Goal: Transaction & Acquisition: Subscribe to service/newsletter

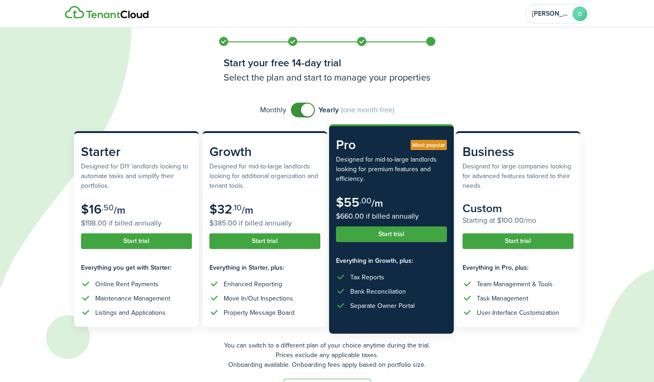
checkbox input "false"
click at [304, 106] on span at bounding box center [307, 109] width 13 height 13
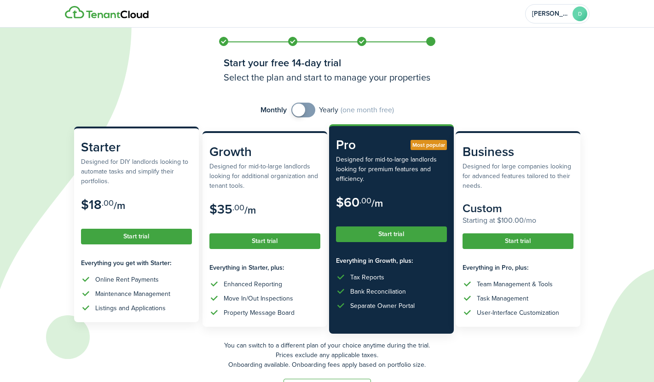
click at [133, 238] on button "Start trial" at bounding box center [136, 237] width 111 height 16
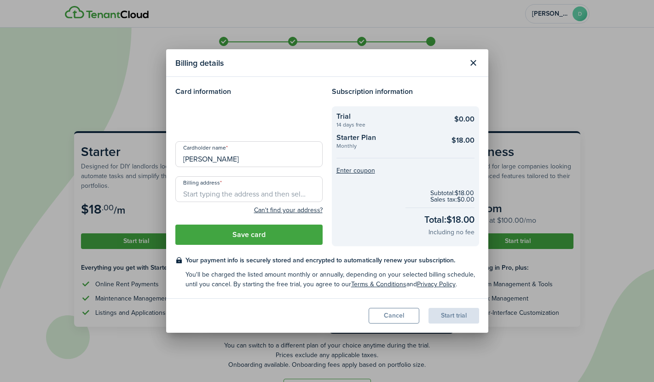
click at [215, 196] on input "Billing address" at bounding box center [248, 189] width 147 height 26
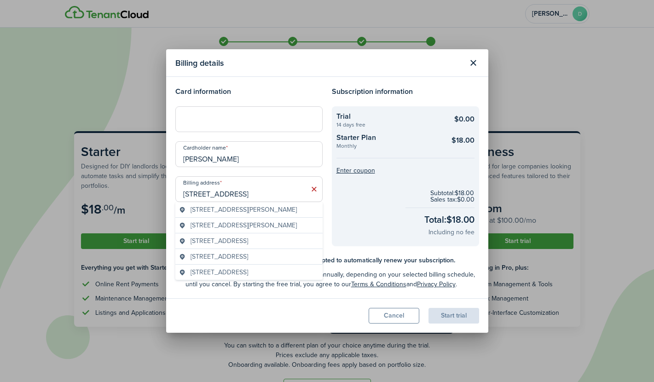
click at [266, 212] on span "[STREET_ADDRESS][PERSON_NAME]" at bounding box center [243, 210] width 106 height 10
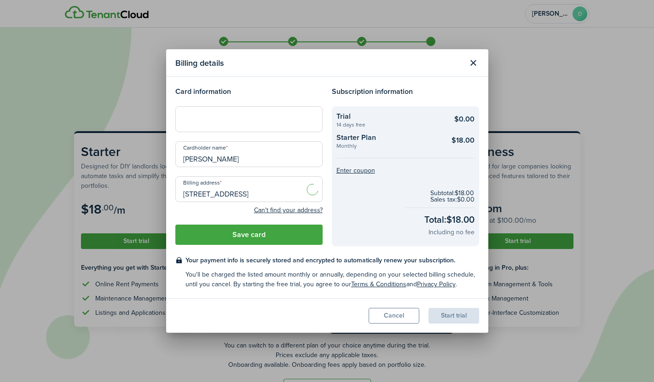
type input "[STREET_ADDRESS][PERSON_NAME]"
click at [198, 115] on div at bounding box center [248, 119] width 147 height 26
click at [218, 235] on button "Save card" at bounding box center [248, 234] width 147 height 20
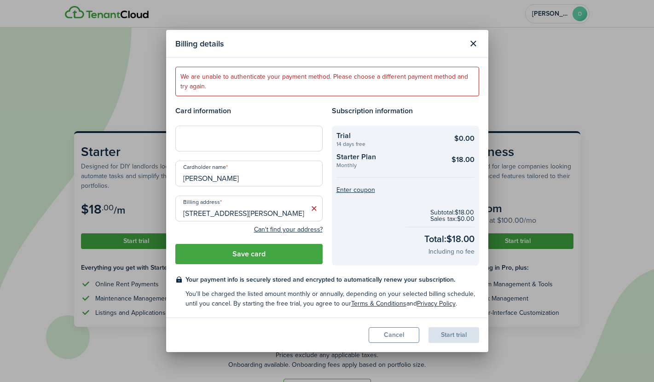
click at [303, 256] on button "Save card" at bounding box center [248, 254] width 147 height 20
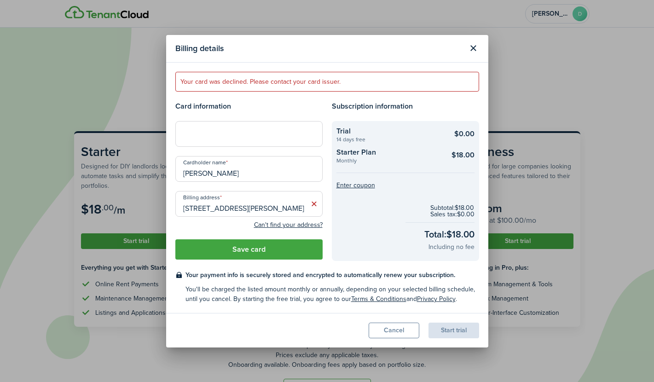
click at [223, 248] on button "Save card" at bounding box center [248, 249] width 147 height 20
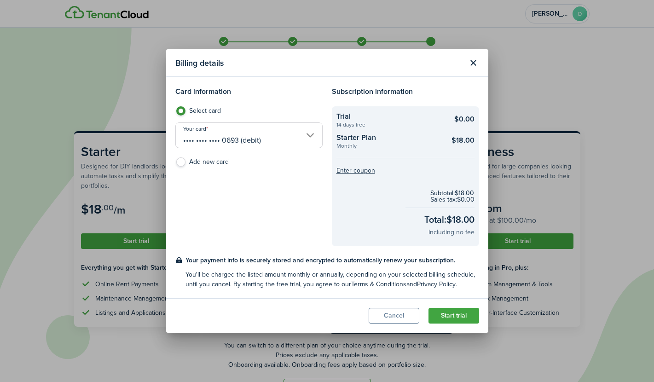
click at [451, 315] on button "Start trial" at bounding box center [453, 316] width 51 height 16
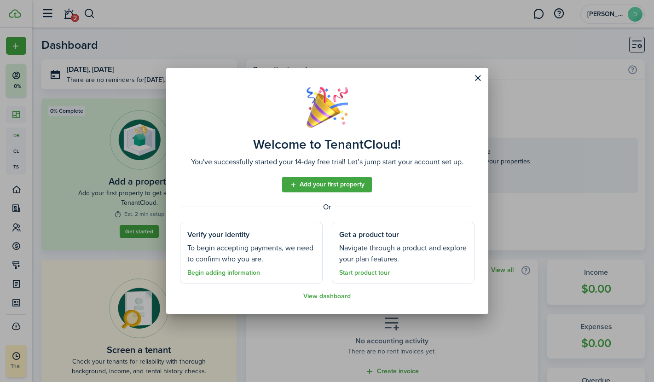
click at [330, 297] on link "View dashboard" at bounding box center [326, 296] width 47 height 7
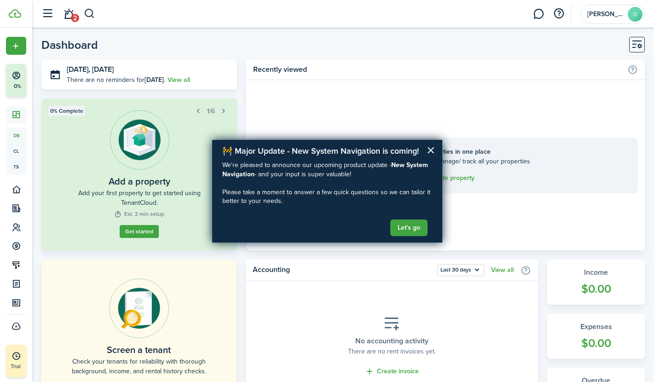
click at [427, 155] on button "×" at bounding box center [430, 150] width 9 height 15
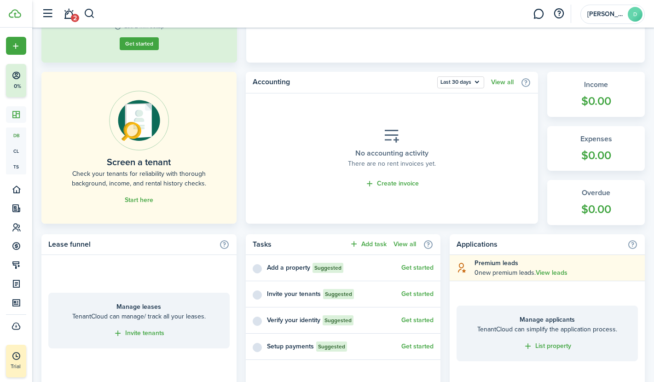
scroll to position [328, 0]
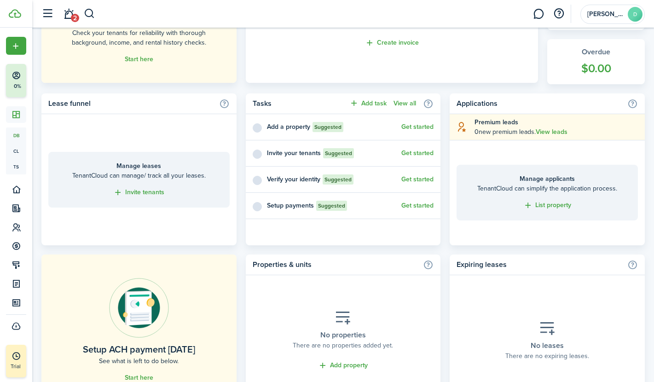
click at [425, 178] on button "Get started" at bounding box center [417, 179] width 32 height 7
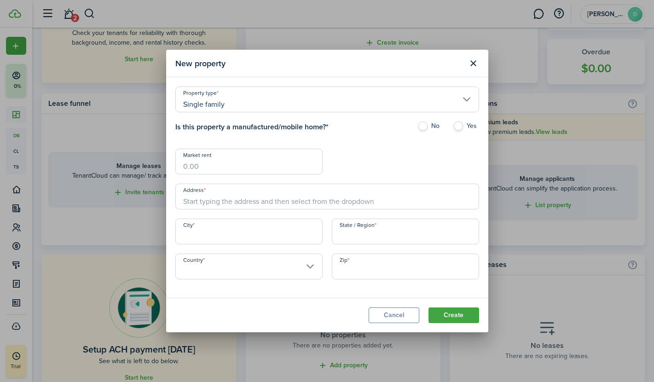
click at [476, 58] on button "Close modal" at bounding box center [473, 64] width 16 height 16
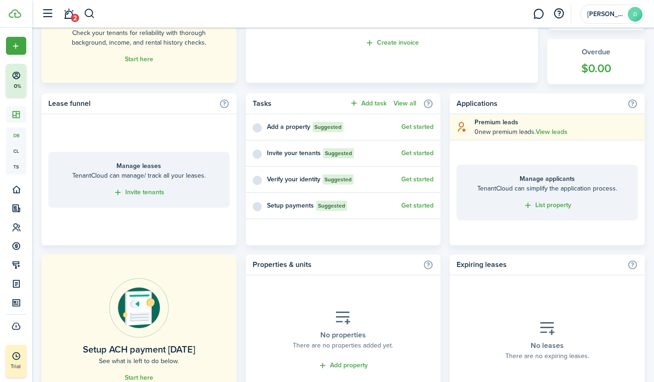
click at [418, 205] on link "Get started" at bounding box center [417, 205] width 32 height 7
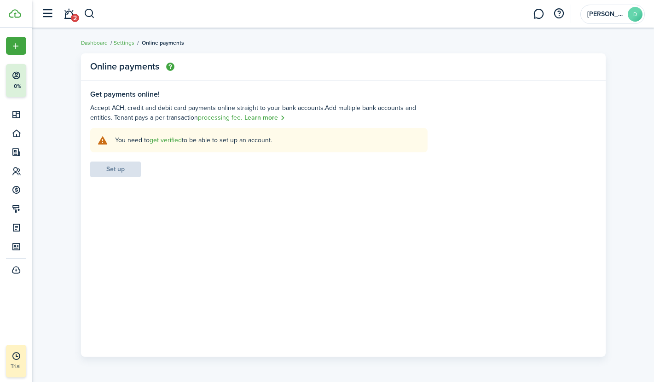
click at [169, 142] on link "get verified" at bounding box center [165, 140] width 32 height 10
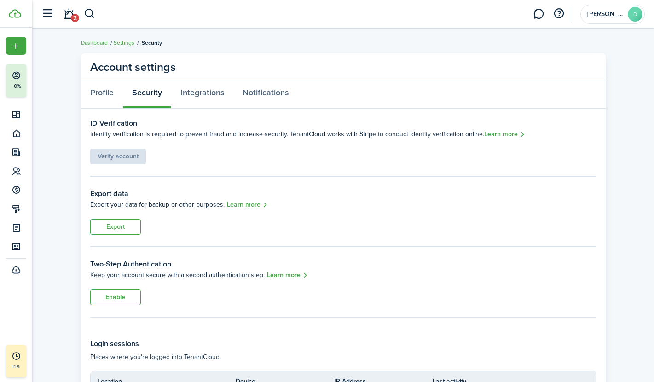
click at [513, 136] on link "Learn more" at bounding box center [504, 134] width 41 height 11
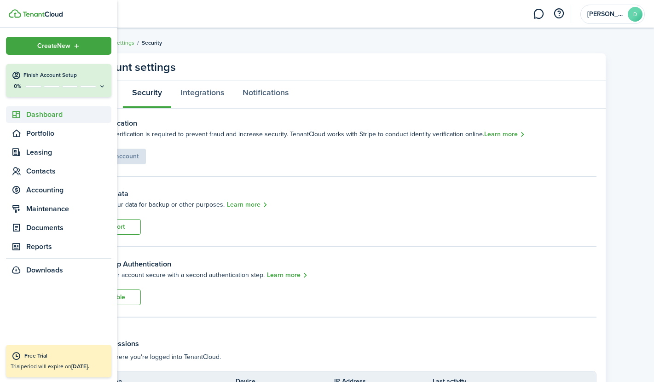
click at [46, 115] on span "Dashboard" at bounding box center [68, 114] width 85 height 11
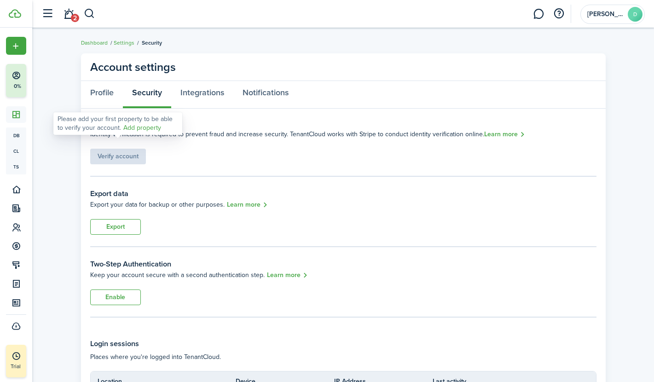
click at [169, 126] on div "Please add your first property to be able to verify your account. Add property" at bounding box center [117, 124] width 121 height 18
click at [198, 101] on link "Integrations" at bounding box center [202, 95] width 62 height 28
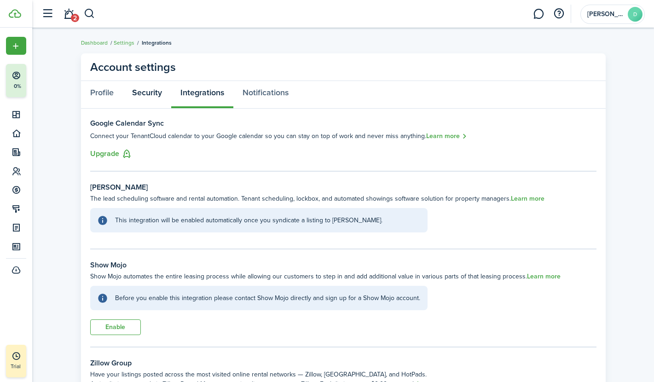
click at [146, 93] on link "Security" at bounding box center [147, 95] width 48 height 28
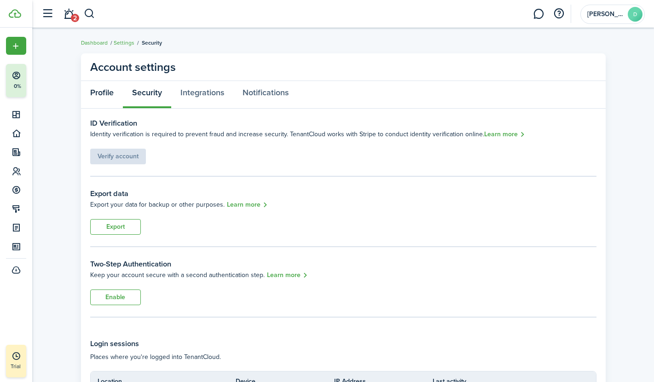
click at [98, 88] on link "Profile" at bounding box center [102, 95] width 42 height 28
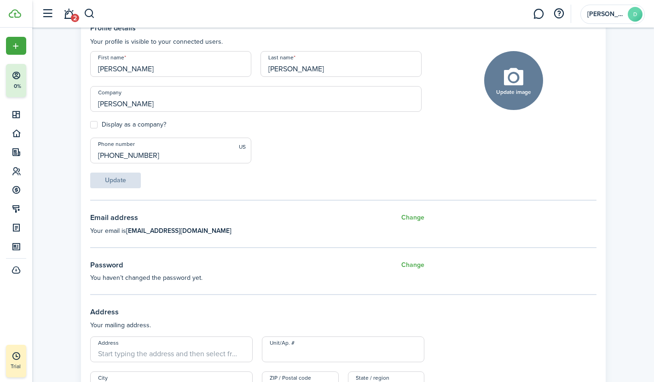
scroll to position [282, 0]
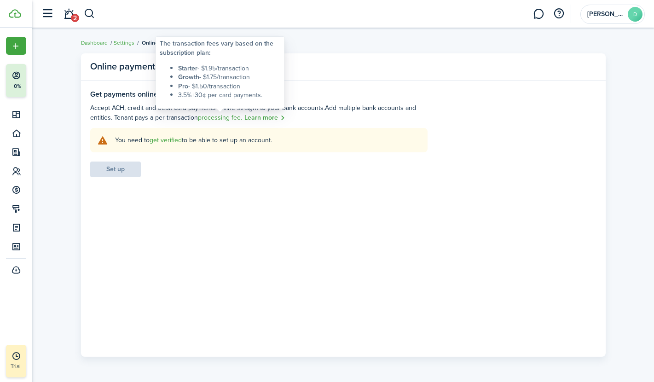
click at [230, 121] on span "processing fee." at bounding box center [220, 118] width 44 height 10
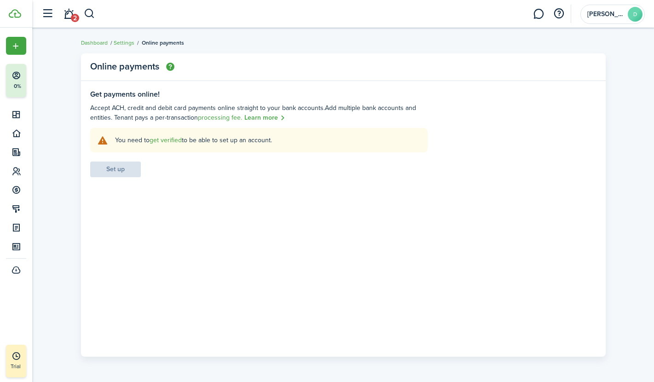
click at [75, 18] on span "2" at bounding box center [75, 18] width 8 height 8
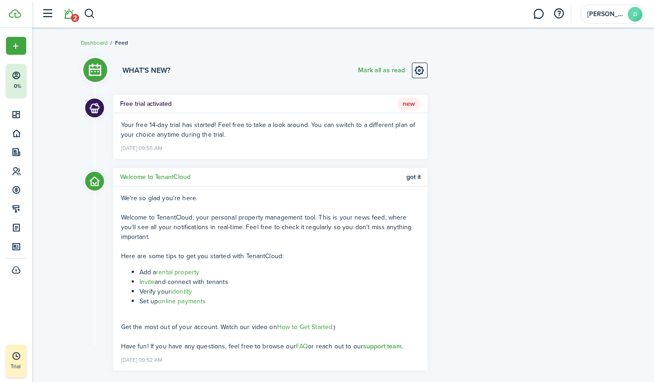
scroll to position [18, 0]
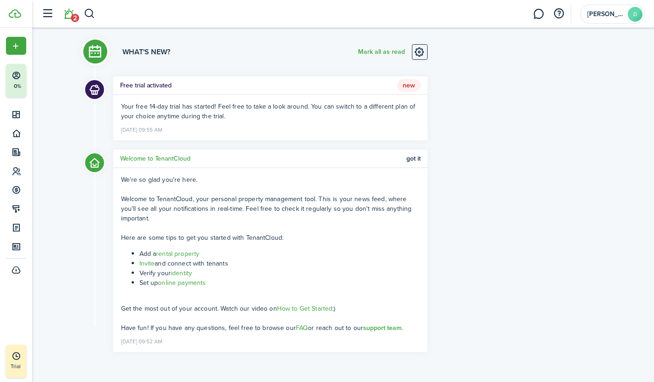
click at [188, 271] on link "identity" at bounding box center [181, 273] width 21 height 10
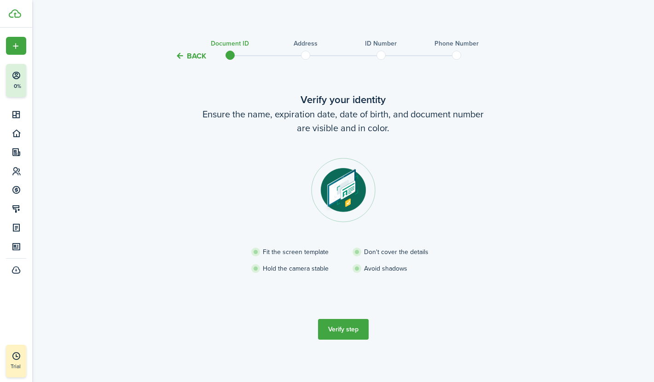
click at [348, 329] on button "Verify step" at bounding box center [343, 329] width 51 height 21
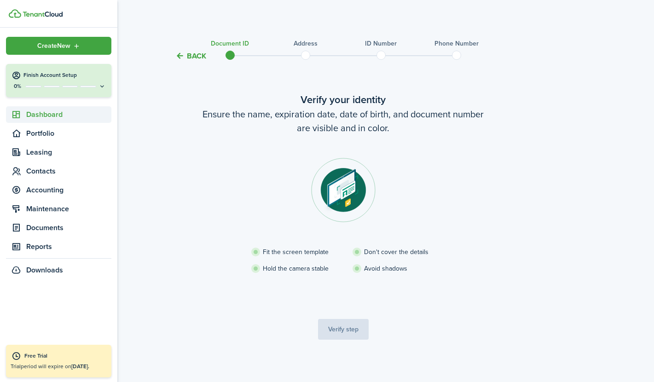
click at [34, 119] on span "Dashboard" at bounding box center [68, 114] width 85 height 11
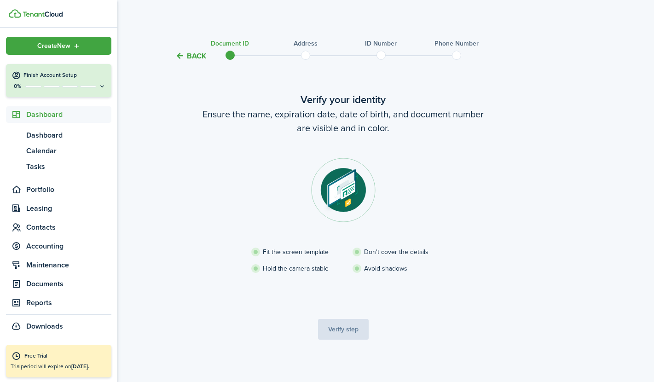
click at [70, 57] on ul "Create New Finish Account Setup 0% Dashboard db Dashboard cl Calendar ts Tasks …" at bounding box center [58, 186] width 105 height 298
click at [78, 42] on icon "Open menu" at bounding box center [77, 45] width 8 height 7
drag, startPoint x: 194, startPoint y: 178, endPoint x: 148, endPoint y: 125, distance: 70.5
click at [187, 172] on verification-wizard-document "Verify your identity Ensure the name, expiration date, date of birth, and docum…" at bounding box center [343, 194] width 386 height 204
click at [22, 116] on sidebar-link-icon at bounding box center [16, 115] width 20 height 10
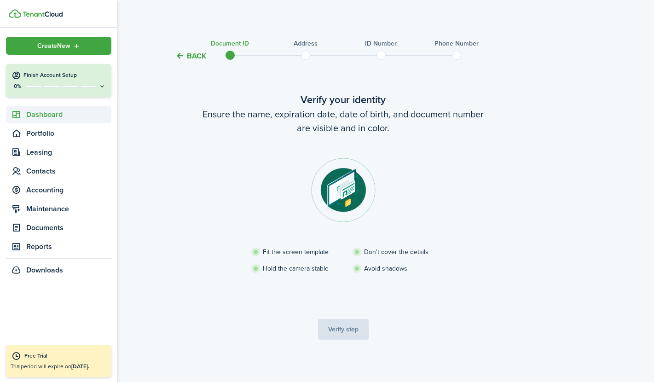
click at [22, 116] on sidebar-link-icon at bounding box center [16, 115] width 20 height 10
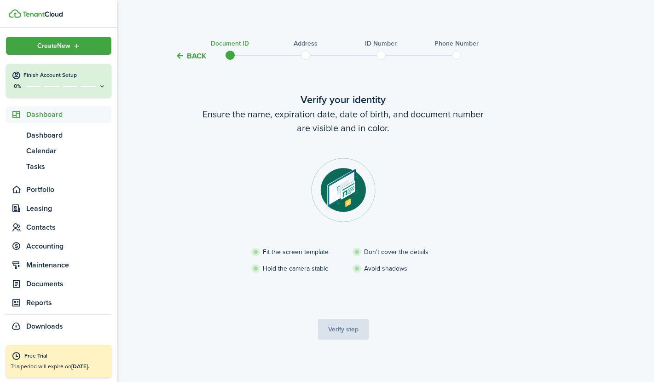
click at [22, 116] on sidebar-link-icon at bounding box center [16, 115] width 20 height 10
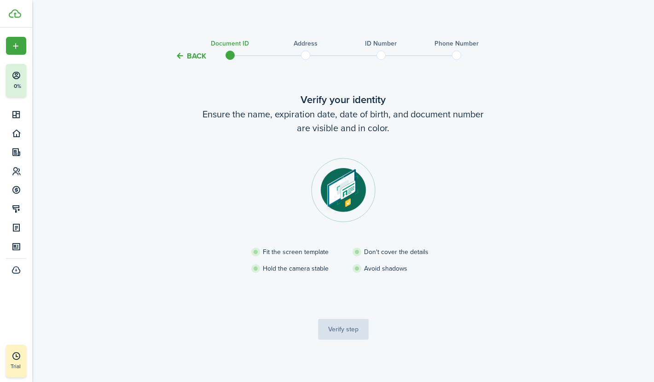
click at [207, 57] on tc-wizard-header "Back Document ID Address ID Number Phone Number" at bounding box center [343, 52] width 400 height 41
click at [203, 57] on button "Back" at bounding box center [190, 56] width 31 height 10
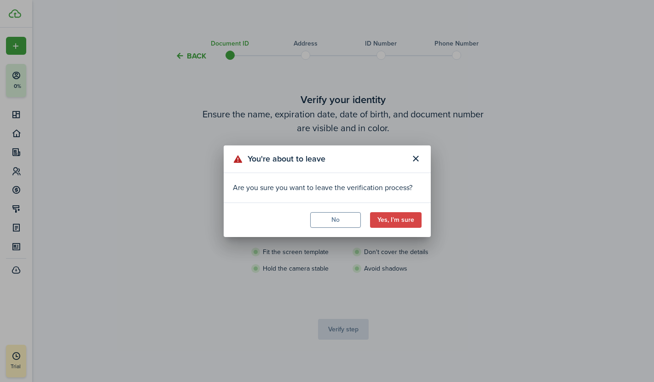
click at [399, 225] on button "Yes, I'm sure" at bounding box center [396, 220] width 52 height 16
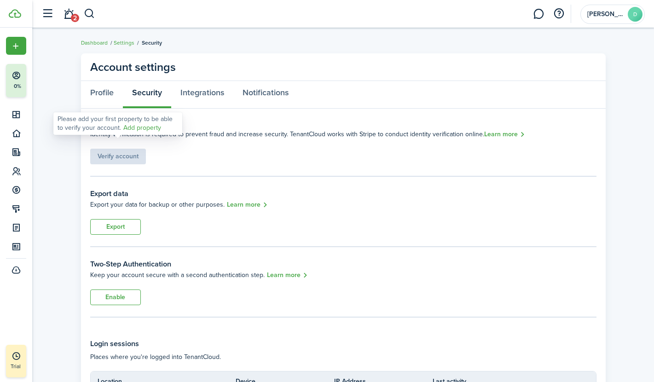
click at [132, 125] on link "Add property" at bounding box center [142, 128] width 38 height 10
